Goal: Find contact information: Find contact information

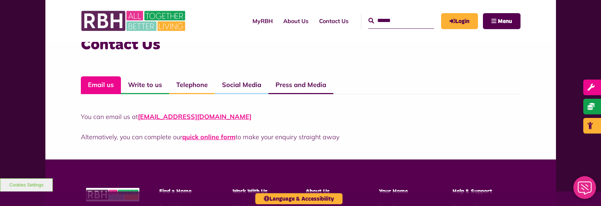
scroll to position [496, 0]
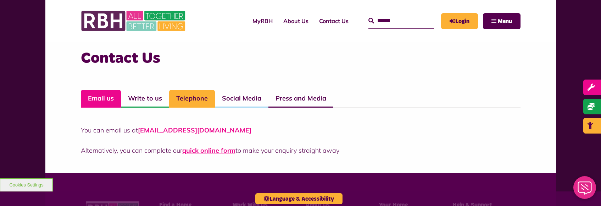
click at [203, 93] on link "Telephone" at bounding box center [192, 99] width 46 height 18
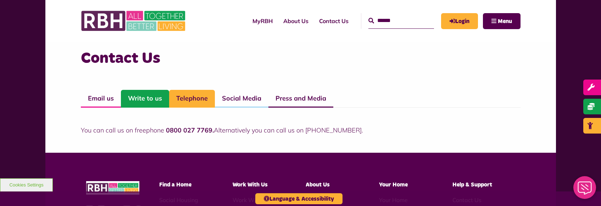
click at [151, 100] on link "Write to us" at bounding box center [145, 99] width 48 height 18
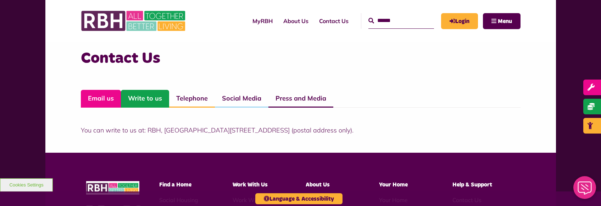
click at [92, 95] on link "Email us" at bounding box center [101, 99] width 40 height 18
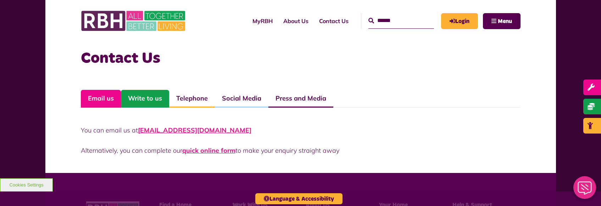
click at [144, 102] on link "Write to us" at bounding box center [145, 99] width 48 height 18
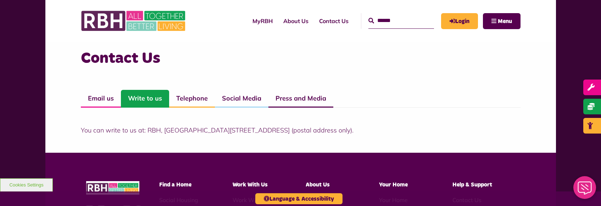
click at [142, 102] on link "Write to us" at bounding box center [145, 99] width 48 height 18
click at [107, 102] on link "Email us" at bounding box center [101, 99] width 40 height 18
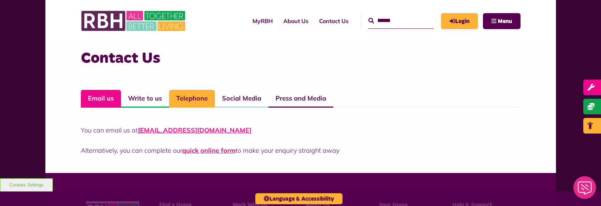
click at [188, 100] on link "Telephone" at bounding box center [192, 99] width 46 height 18
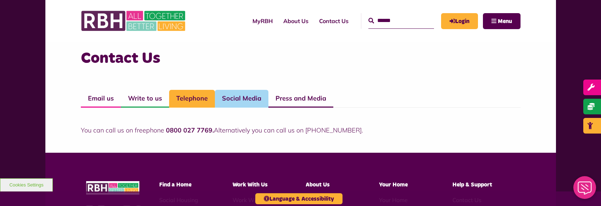
click at [231, 93] on link "Social Media" at bounding box center [242, 99] width 54 height 18
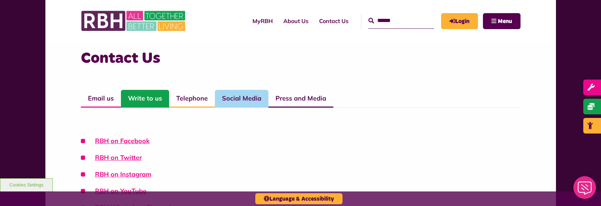
click at [141, 102] on link "Write to us" at bounding box center [145, 99] width 48 height 18
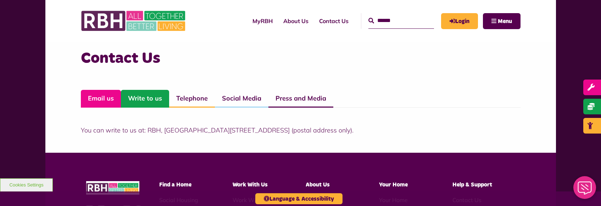
click at [102, 103] on link "Email us" at bounding box center [101, 99] width 40 height 18
